Goal: Task Accomplishment & Management: Complete application form

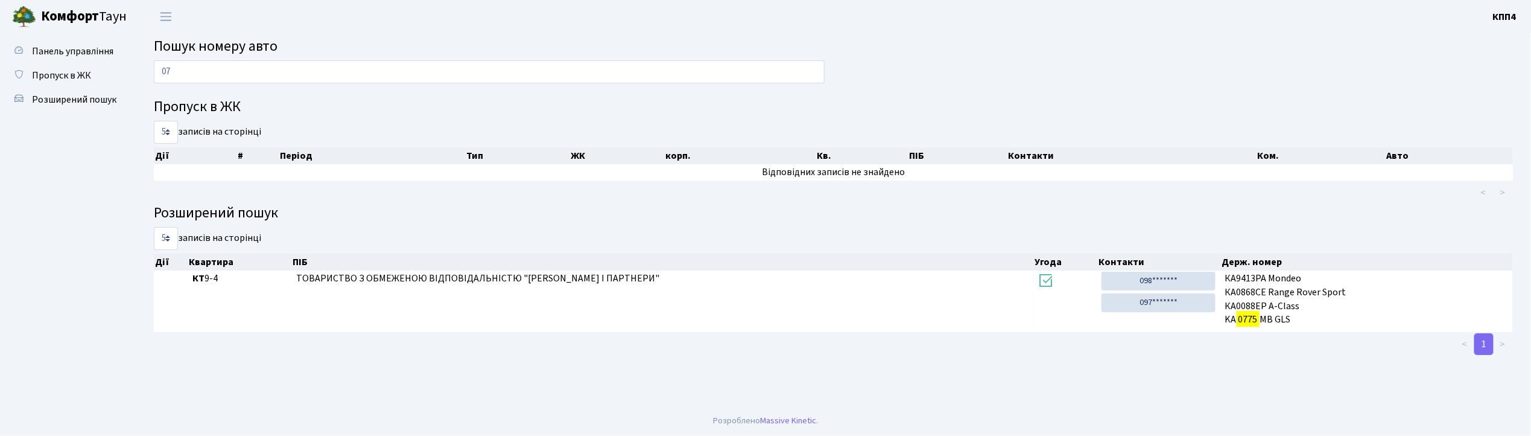
type input "0"
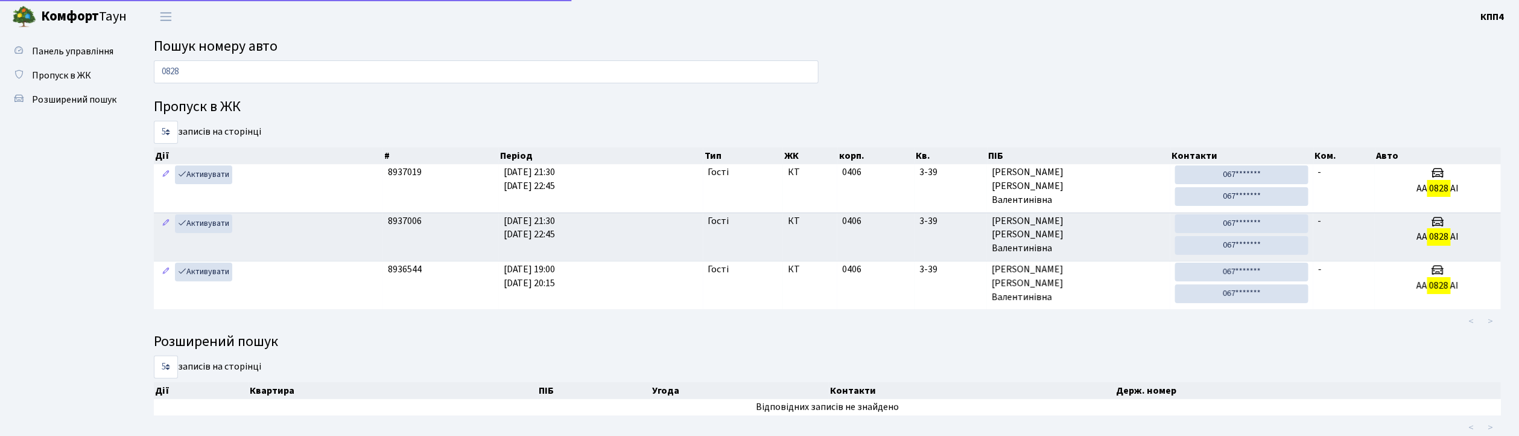
type input "0828"
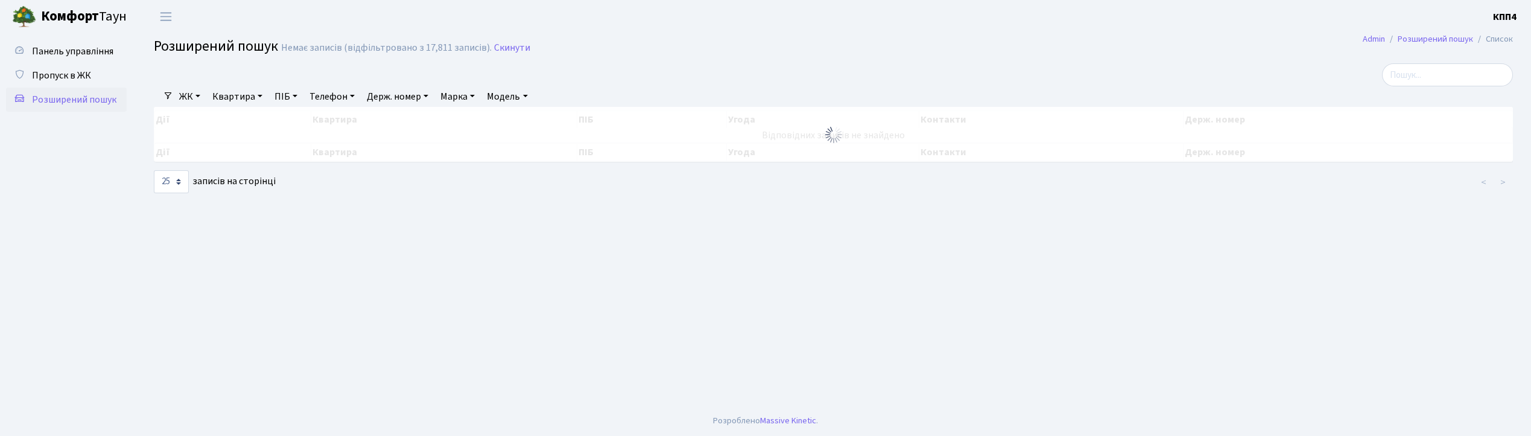
select select "25"
click at [230, 97] on link "Квартира" at bounding box center [238, 96] width 60 height 21
click at [232, 98] on link "Квартира" at bounding box center [238, 96] width 60 height 21
click at [238, 112] on input "text" at bounding box center [243, 120] width 71 height 23
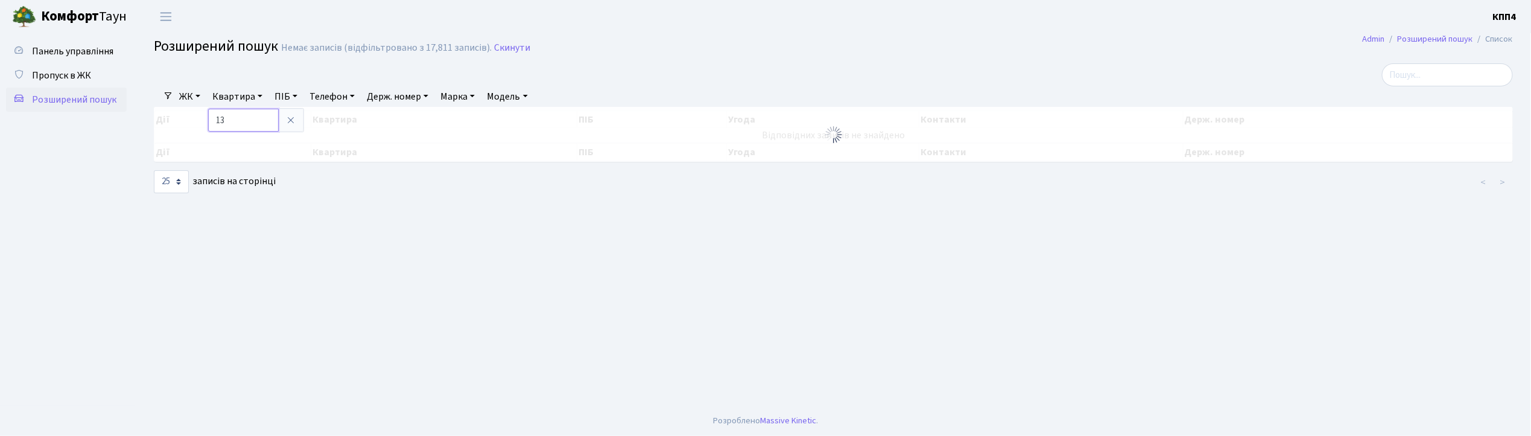
type input "1"
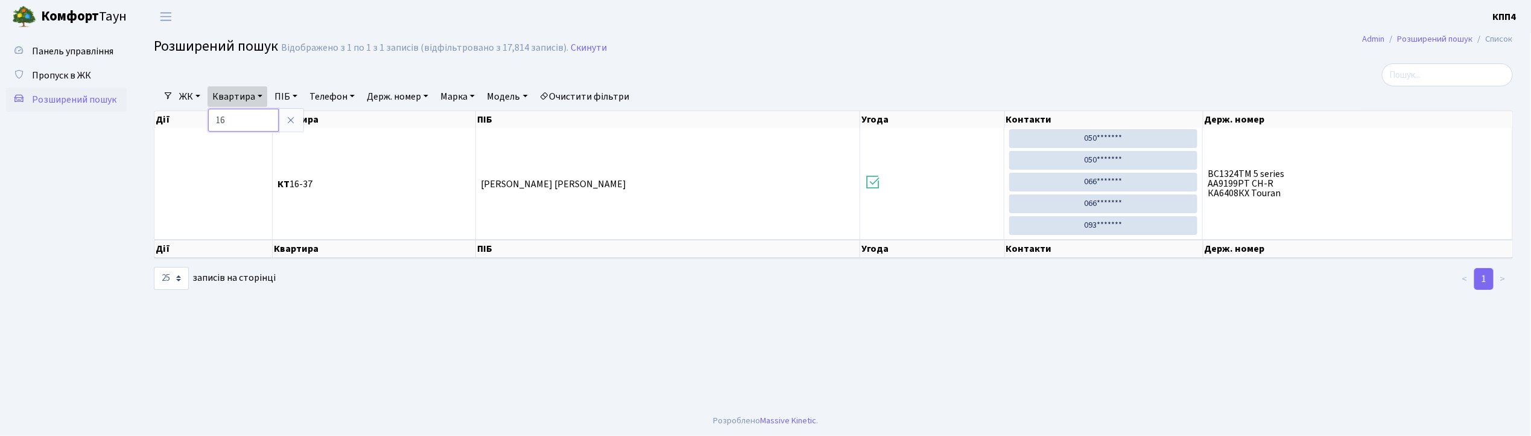
type input "1"
click at [579, 47] on link "Скинути" at bounding box center [589, 47] width 36 height 11
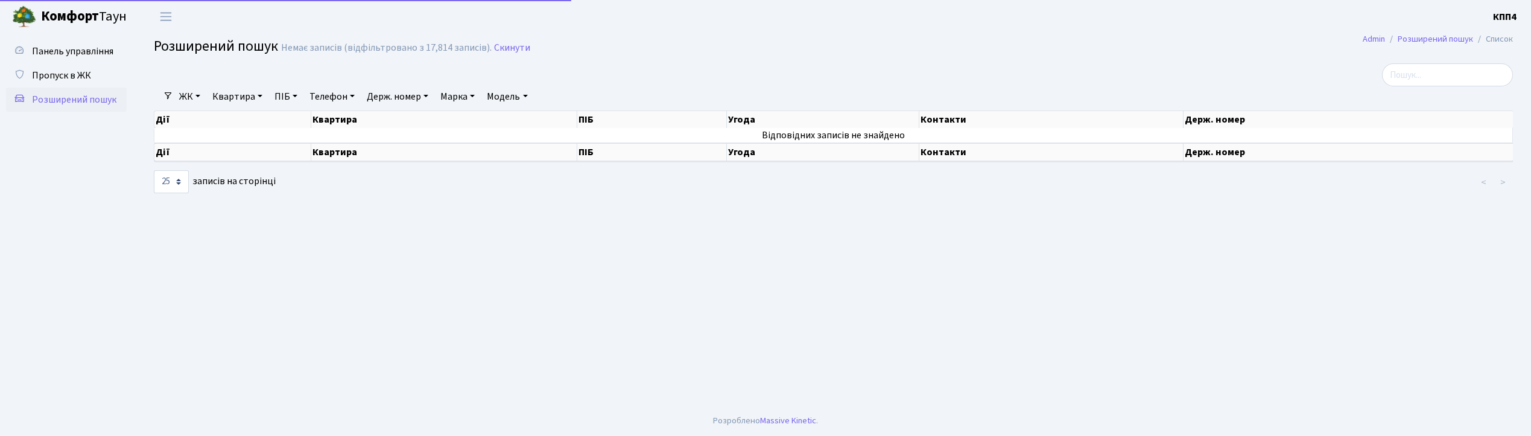
select select "25"
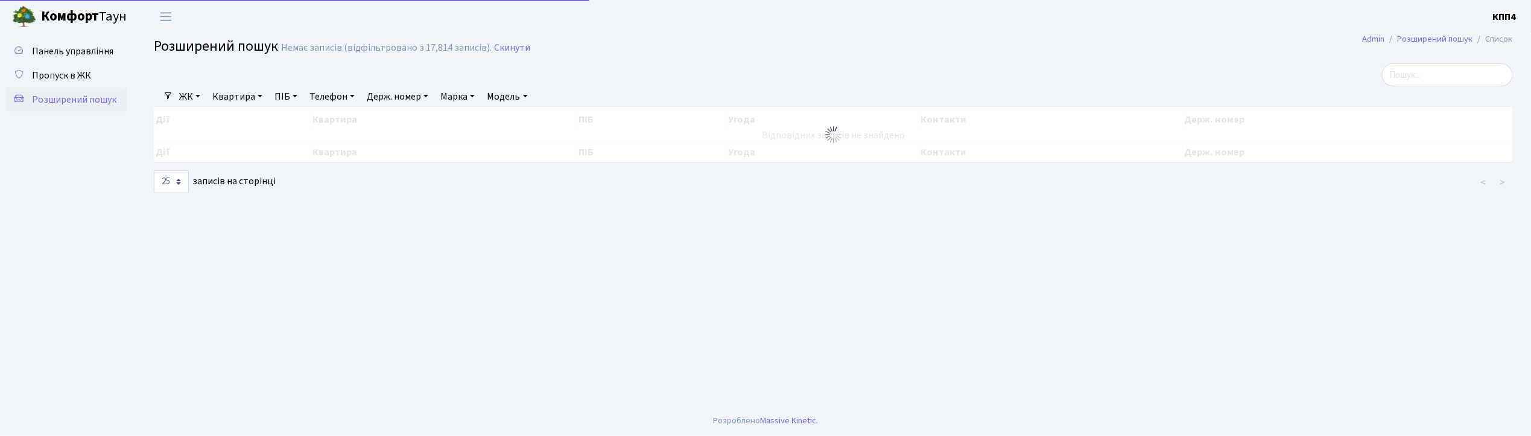
click at [238, 93] on link "Квартира" at bounding box center [238, 96] width 60 height 21
click at [244, 113] on input "text" at bounding box center [243, 120] width 71 height 23
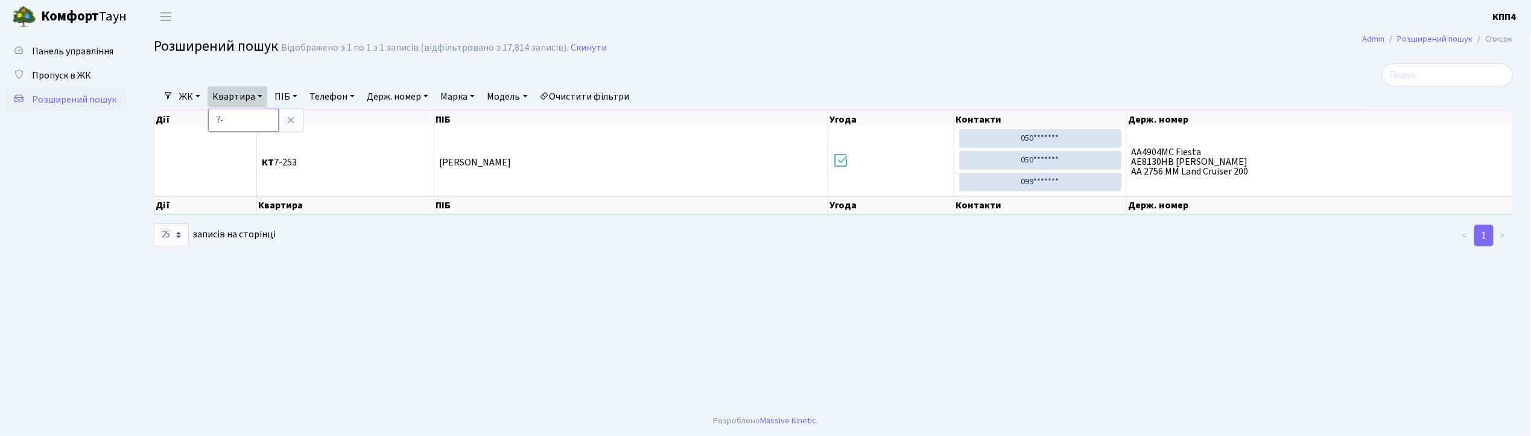
type input "7"
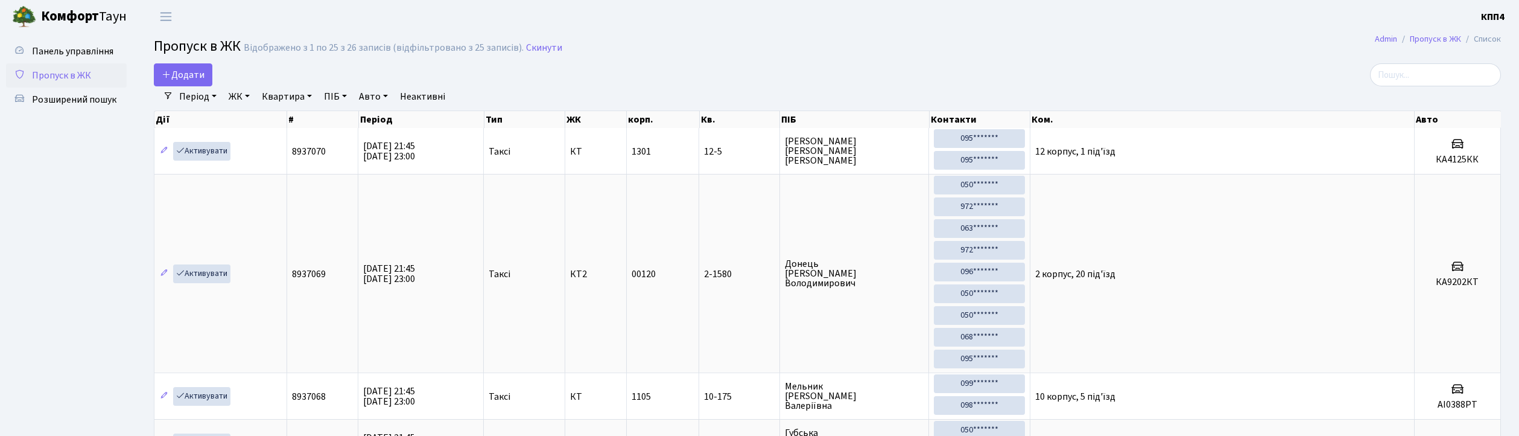
select select "25"
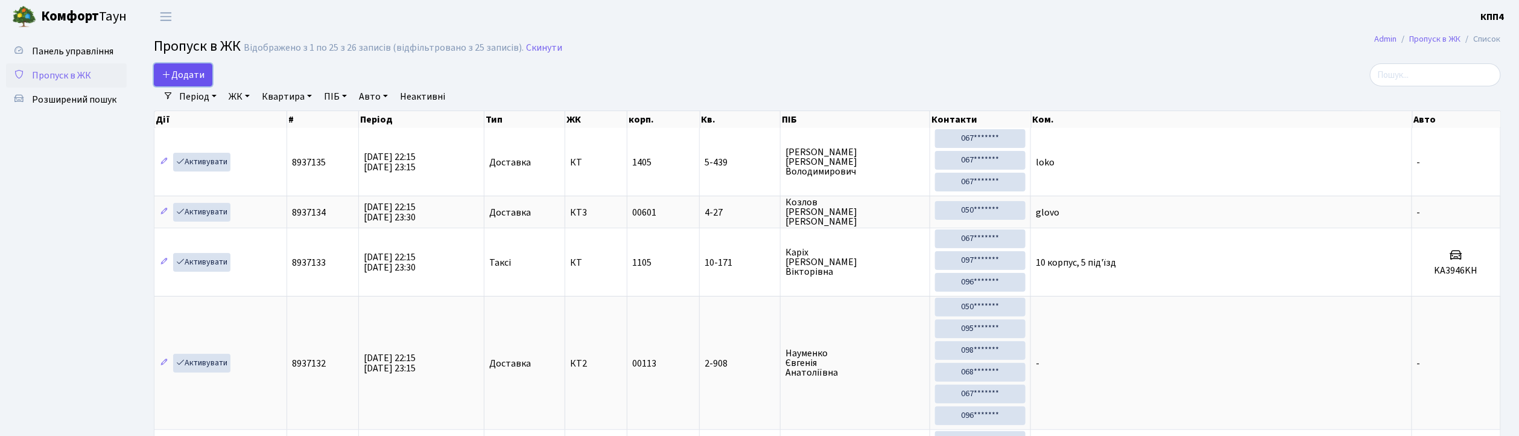
click at [202, 78] on span "Додати" at bounding box center [183, 74] width 43 height 13
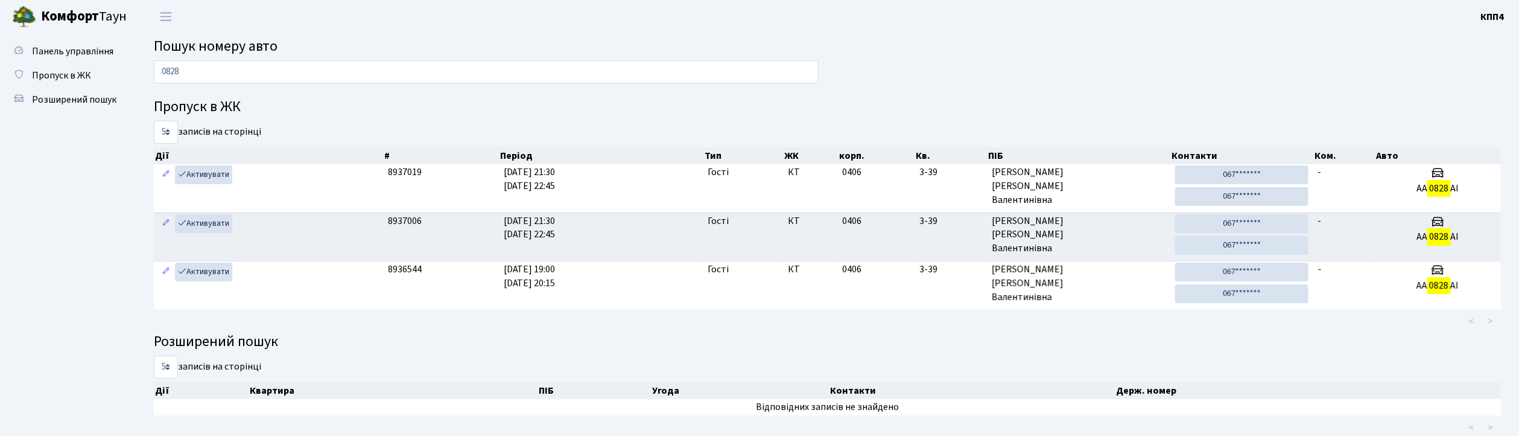
drag, startPoint x: 229, startPoint y: 70, endPoint x: 232, endPoint y: 42, distance: 27.9
click at [230, 51] on main "Пошук номеру авто 0828 Пропуск в ЖК 5 10 25 50 записів на сторінці Дії # Період…" at bounding box center [827, 236] width 1383 height 406
type input "0"
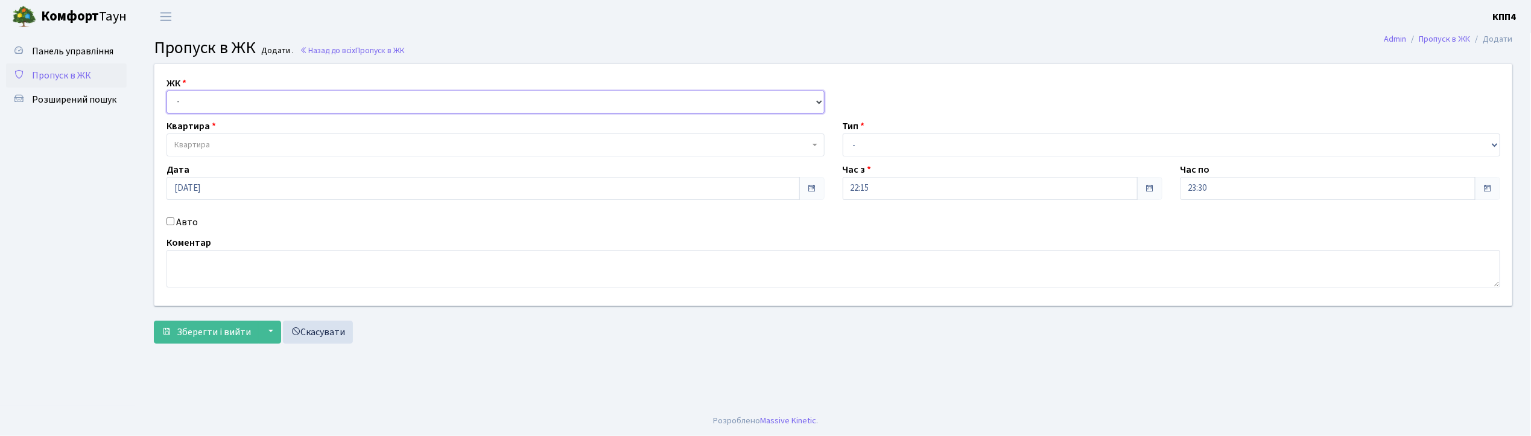
drag, startPoint x: 244, startPoint y: 101, endPoint x: 244, endPoint y: 112, distance: 10.3
click at [244, 101] on select "- КТ, вул. Регенераторна, 4 КТ2, просп. [STREET_ADDRESS] [STREET_ADDRESS] [PERS…" at bounding box center [496, 101] width 658 height 23
select select "271"
click at [167, 90] on select "- КТ, вул. Регенераторна, 4 КТ2, просп. [STREET_ADDRESS] [STREET_ADDRESS] [PERS…" at bounding box center [496, 101] width 658 height 23
select select
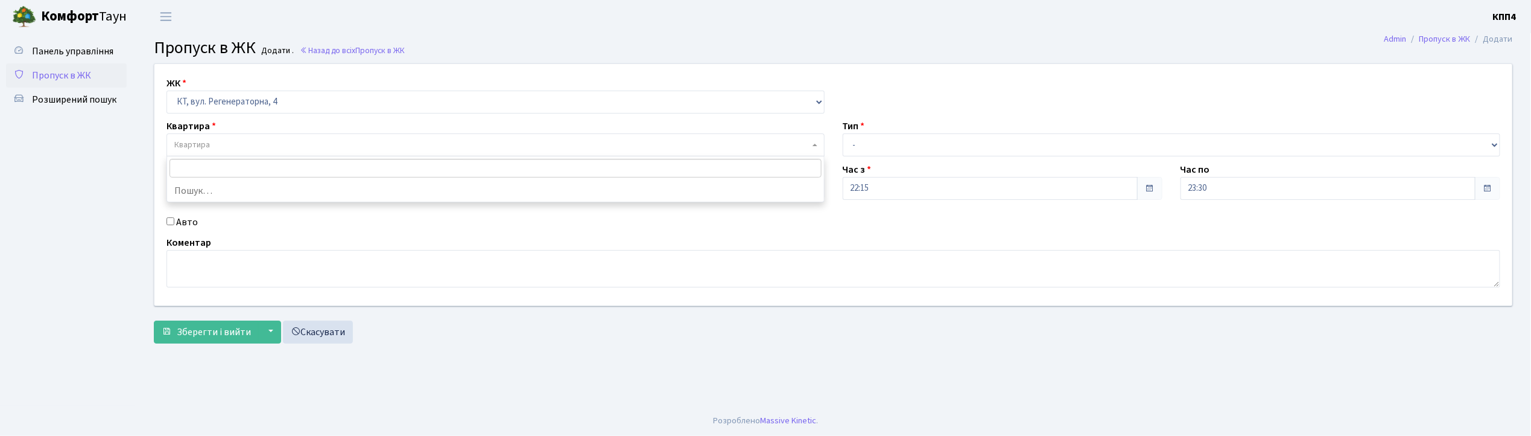
click at [235, 141] on span "Квартира" at bounding box center [491, 145] width 635 height 12
click at [229, 171] on input "4Д" at bounding box center [496, 168] width 652 height 19
type input "4"
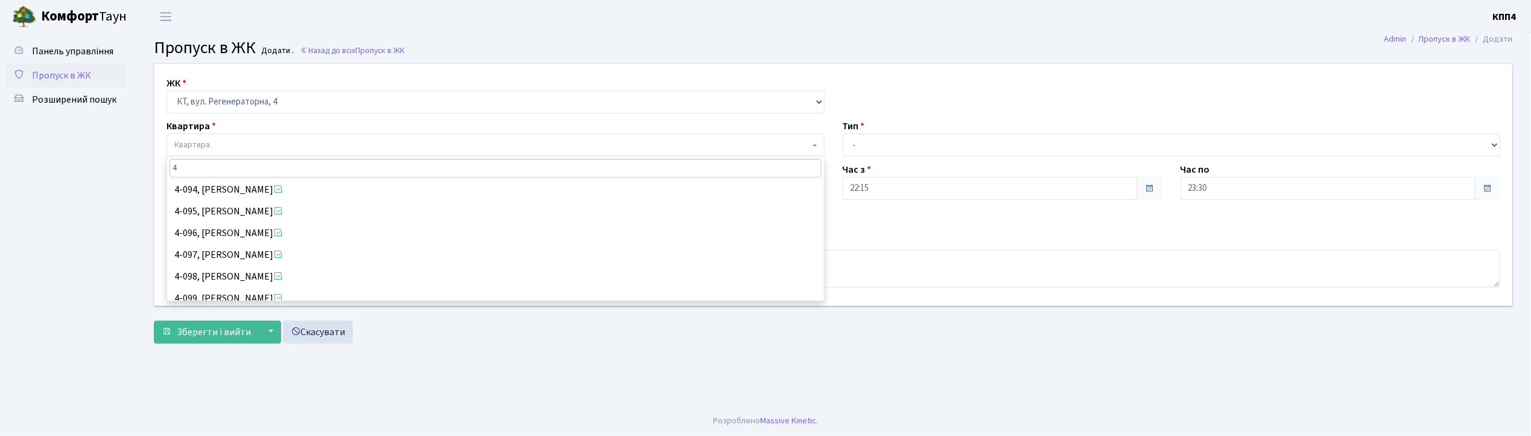
scroll to position [1912, 0]
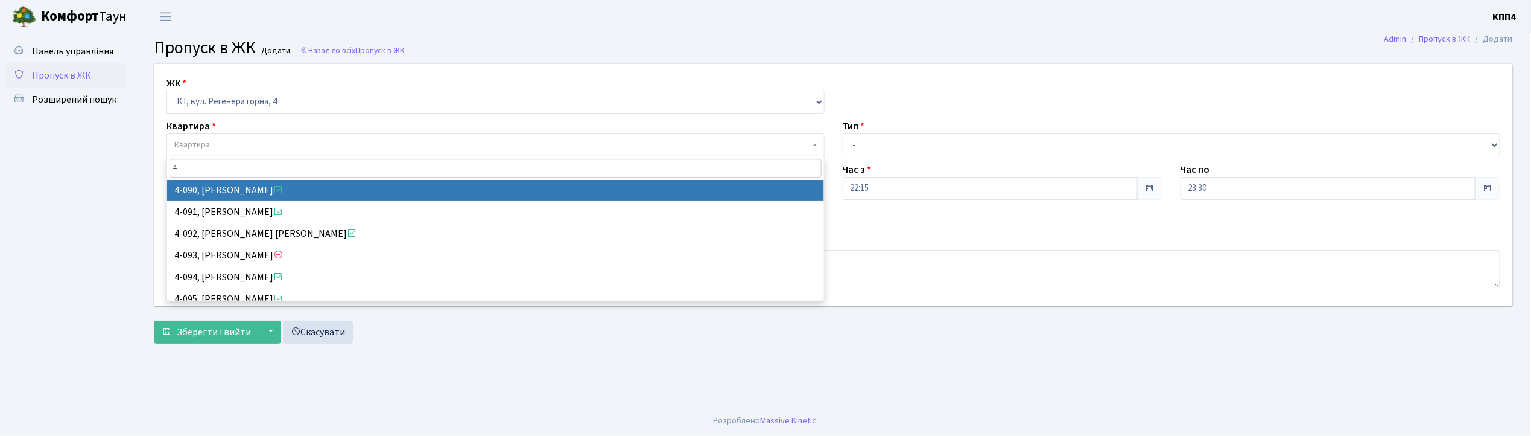
click at [220, 173] on input "4" at bounding box center [496, 168] width 652 height 19
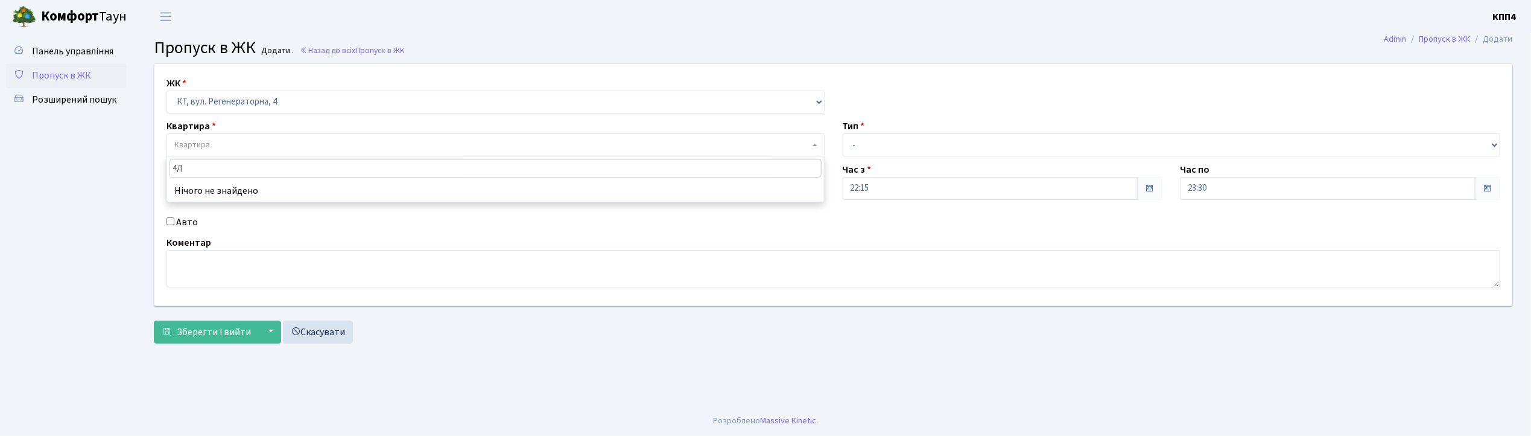
type input "4"
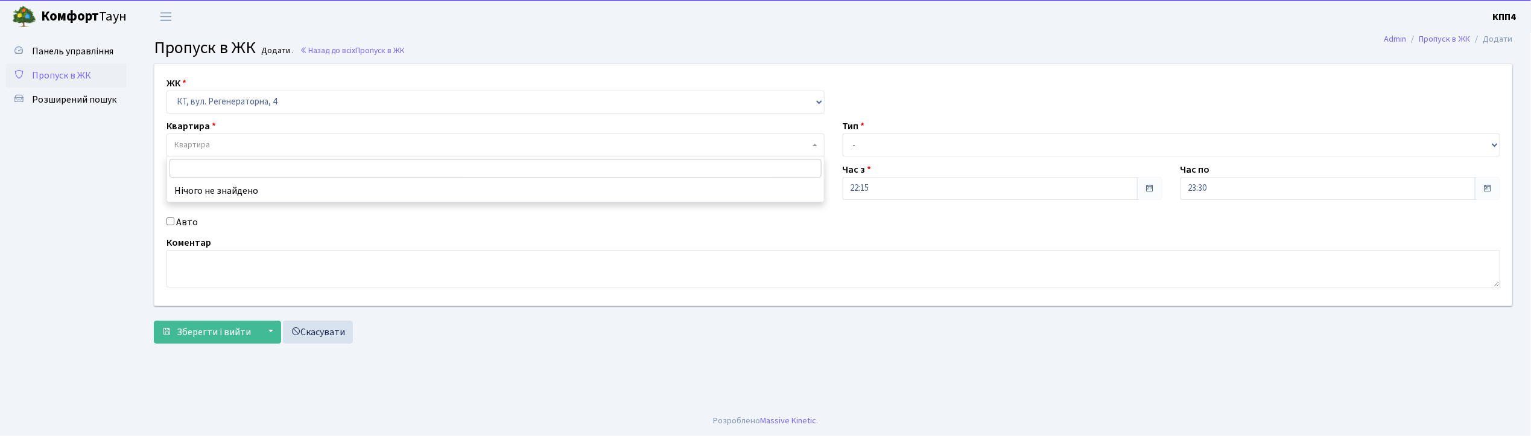
type input "Д"
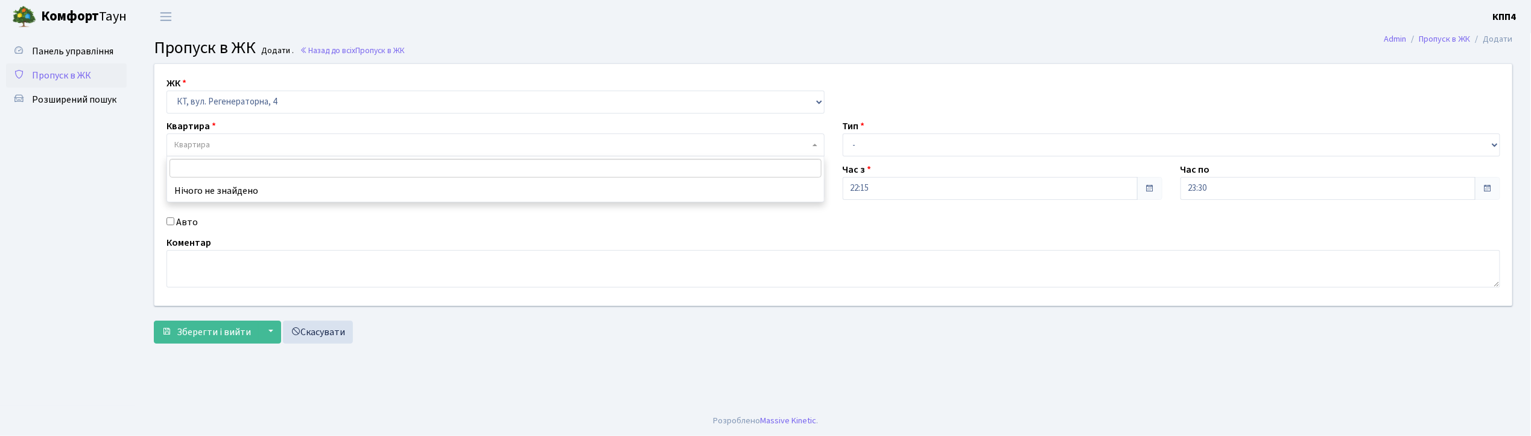
click at [226, 168] on input "search" at bounding box center [496, 168] width 652 height 19
type input "4"
click at [244, 159] on input "search" at bounding box center [496, 168] width 652 height 19
type input "Д"
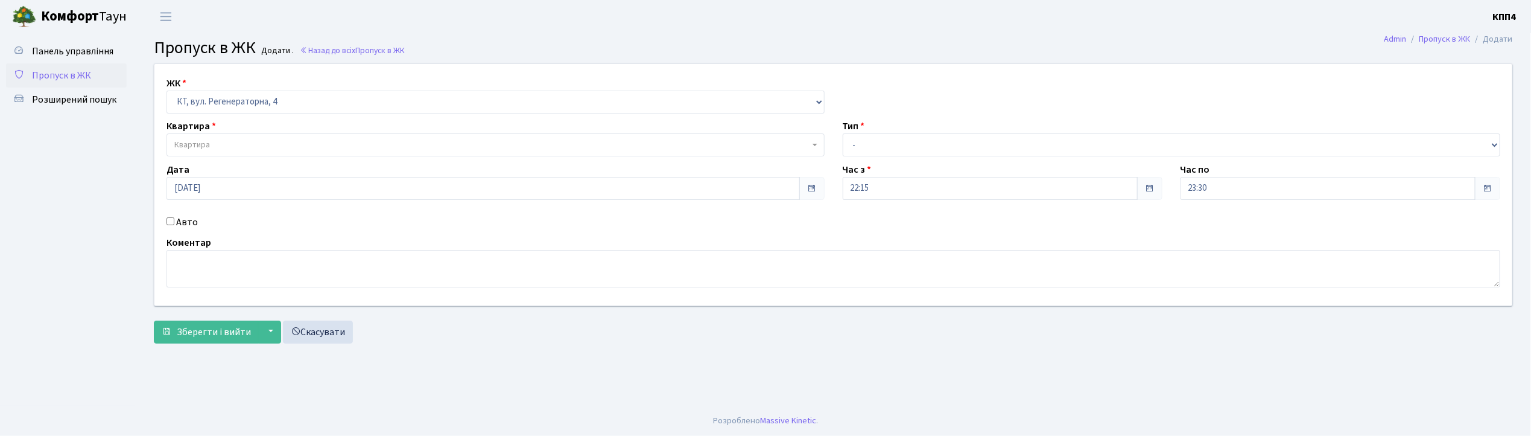
click at [75, 69] on span "Пропуск в ЖК" at bounding box center [61, 75] width 59 height 13
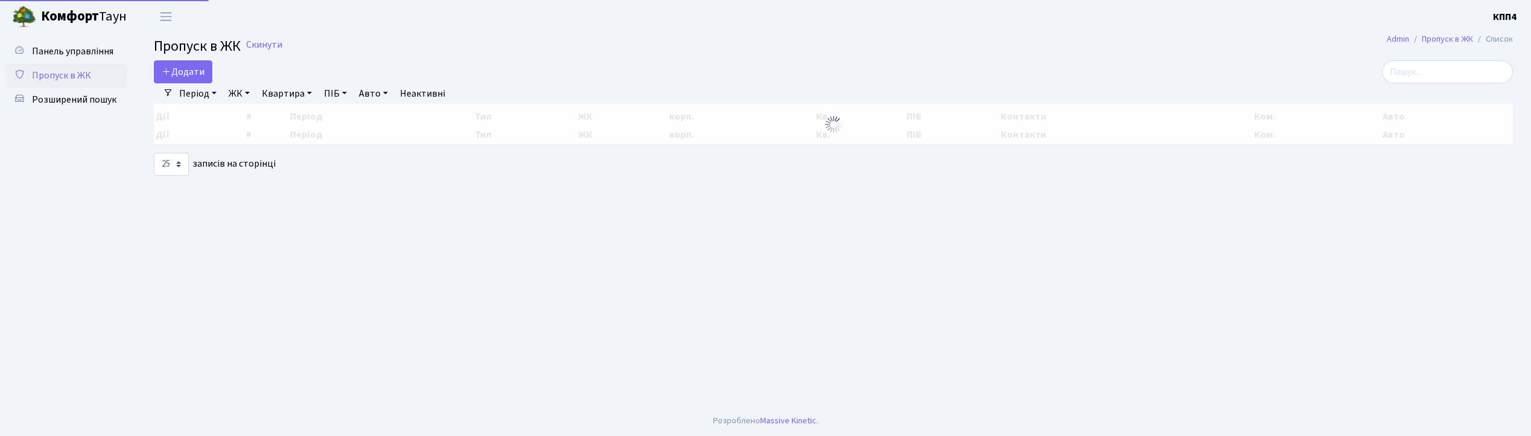
select select "25"
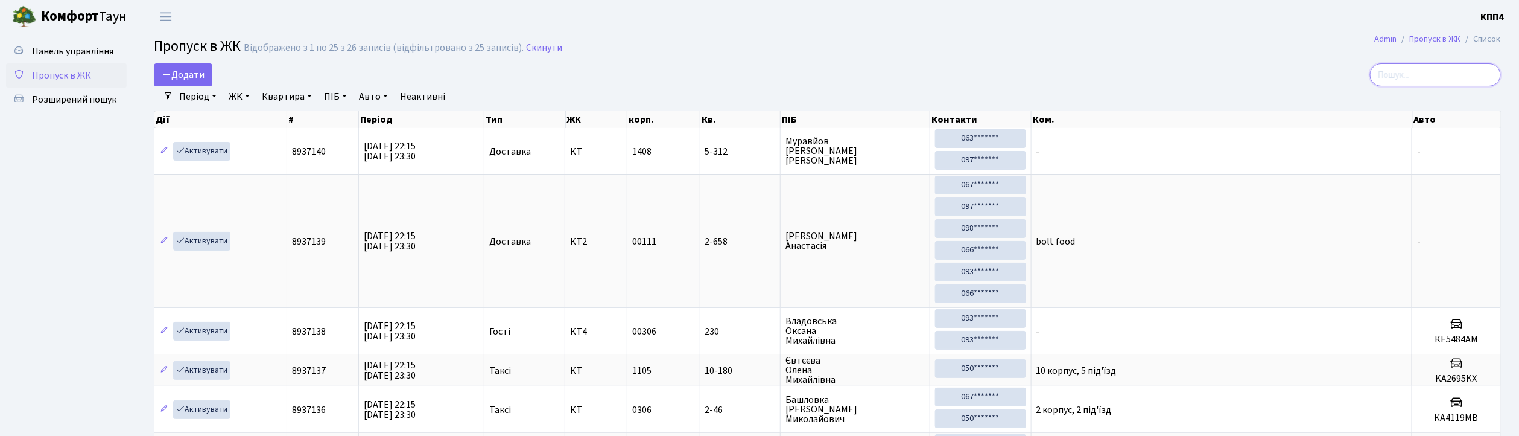
click at [1419, 80] on input "search" at bounding box center [1435, 74] width 131 height 23
